Goal: Find contact information: Find contact information

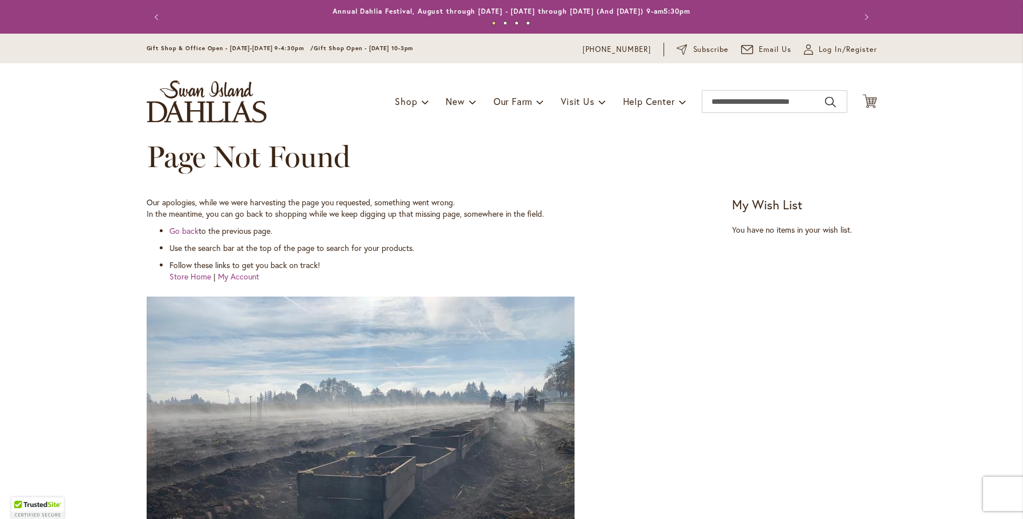
click at [223, 107] on img "store logo" at bounding box center [207, 101] width 120 height 42
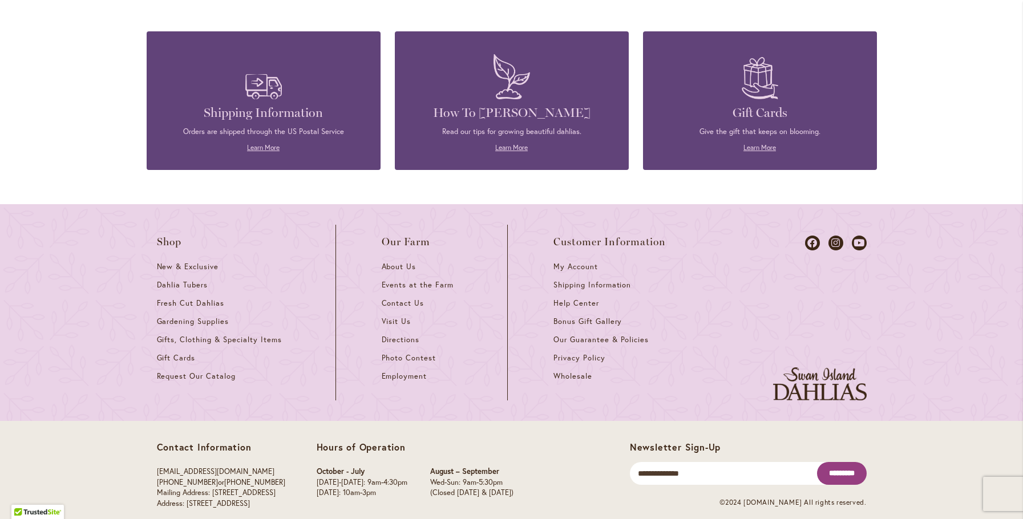
scroll to position [4965, 0]
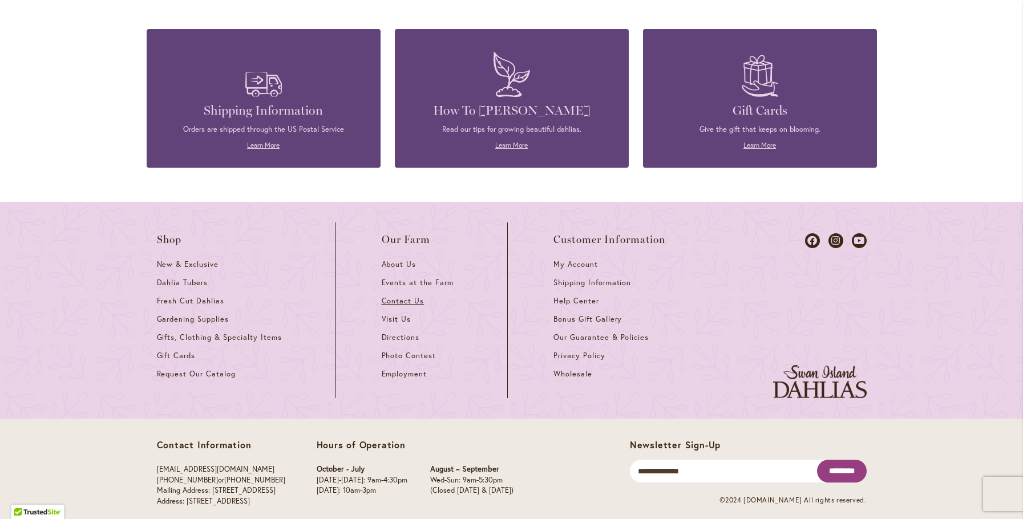
click at [399, 296] on span "Contact Us" at bounding box center [403, 301] width 43 height 10
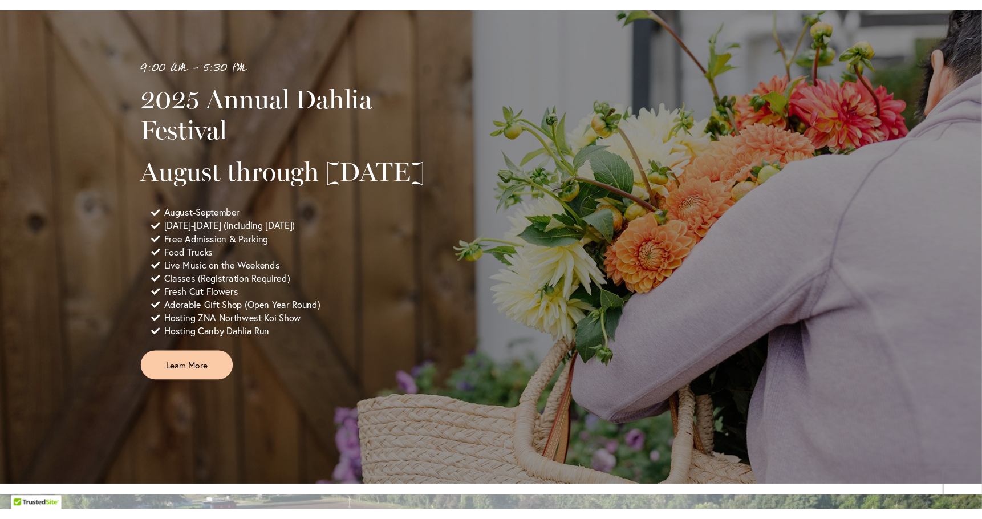
scroll to position [685, 0]
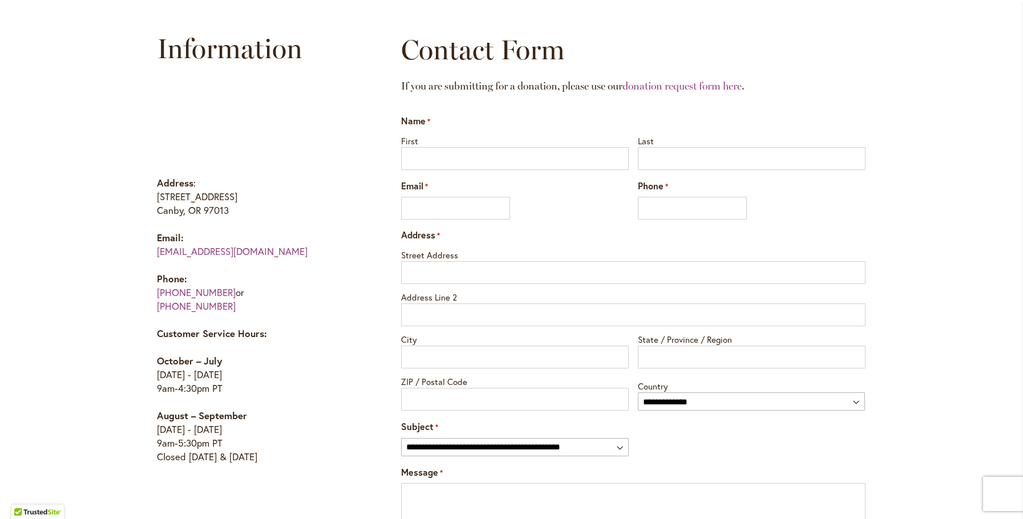
scroll to position [570, 0]
